Goal: Task Accomplishment & Management: Use online tool/utility

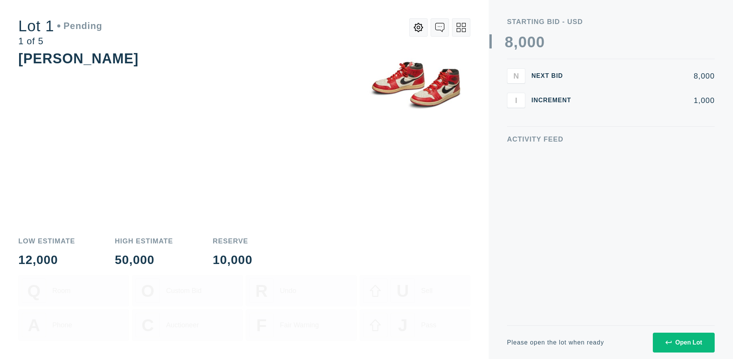
click at [683, 342] on div "Open Lot" at bounding box center [683, 342] width 37 height 7
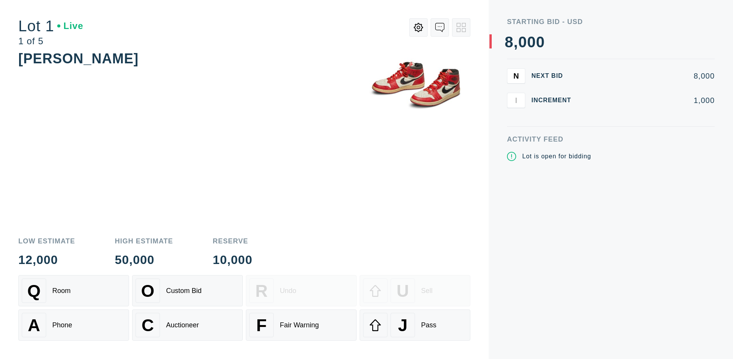
click at [74, 291] on div "Q Room" at bounding box center [74, 291] width 104 height 24
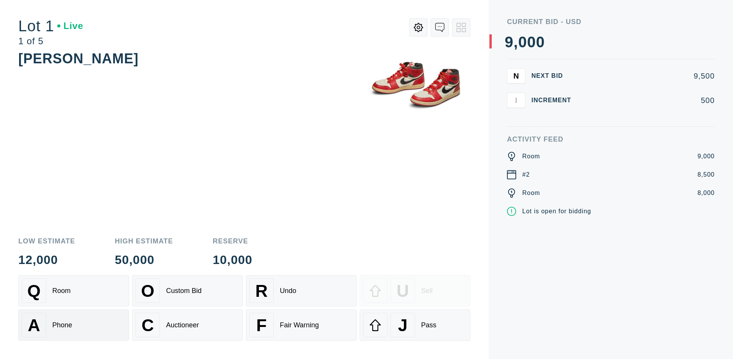
click at [74, 325] on div "A Phone" at bounding box center [74, 325] width 104 height 24
click at [187, 291] on div "Custom Bid" at bounding box center [184, 291] width 36 height 8
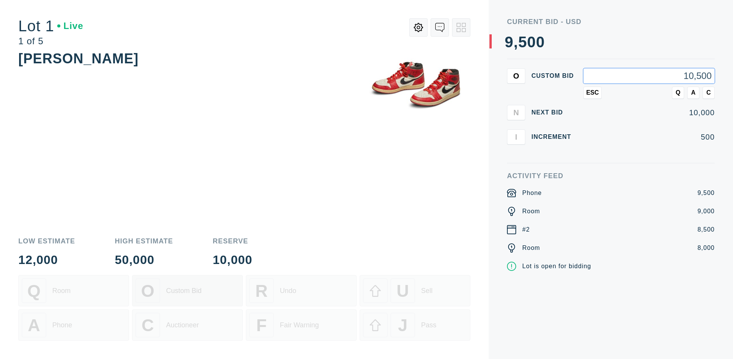
type input "10,500"
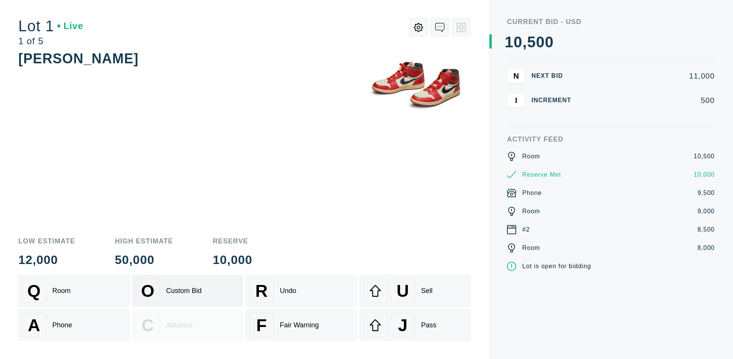
click at [187, 291] on div "Custom Bid" at bounding box center [184, 291] width 36 height 8
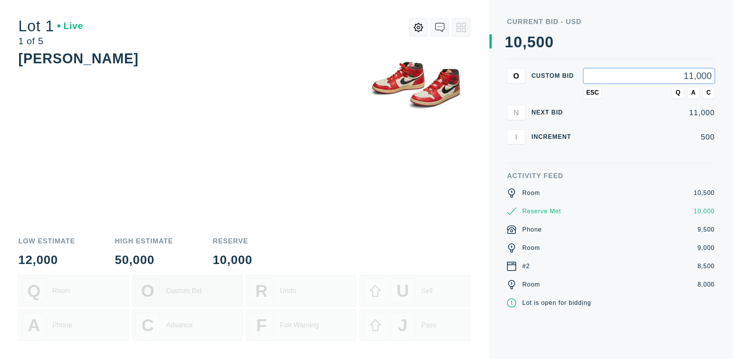
type input "11,000"
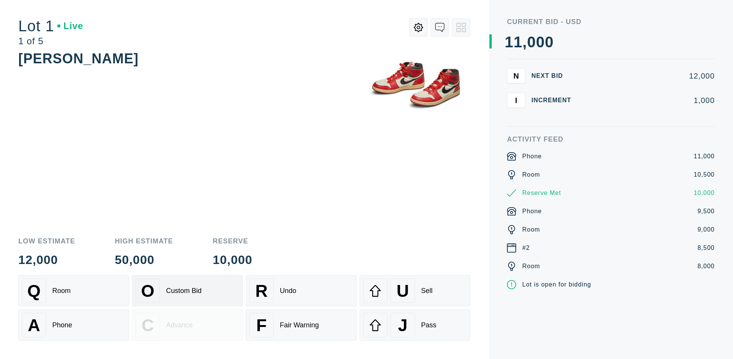
click at [74, 291] on div "Q Room" at bounding box center [74, 291] width 104 height 24
